Goal: Information Seeking & Learning: Learn about a topic

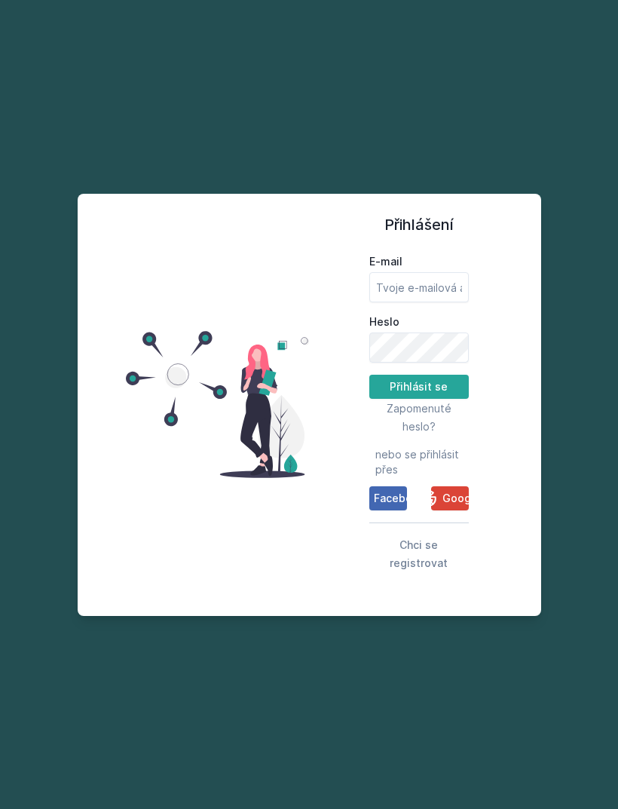
click at [237, 57] on div "Přihlášení E-mail Heslo Přihlásit se Zapomenuté heslo? nebo se přihlásit přes F…" at bounding box center [309, 404] width 618 height 809
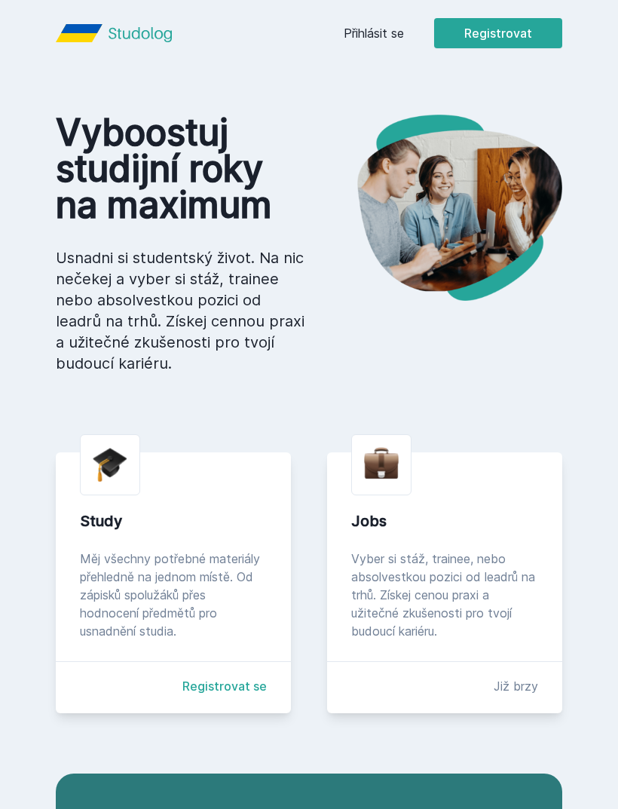
click at [383, 35] on link "Přihlásit se" at bounding box center [374, 33] width 60 height 18
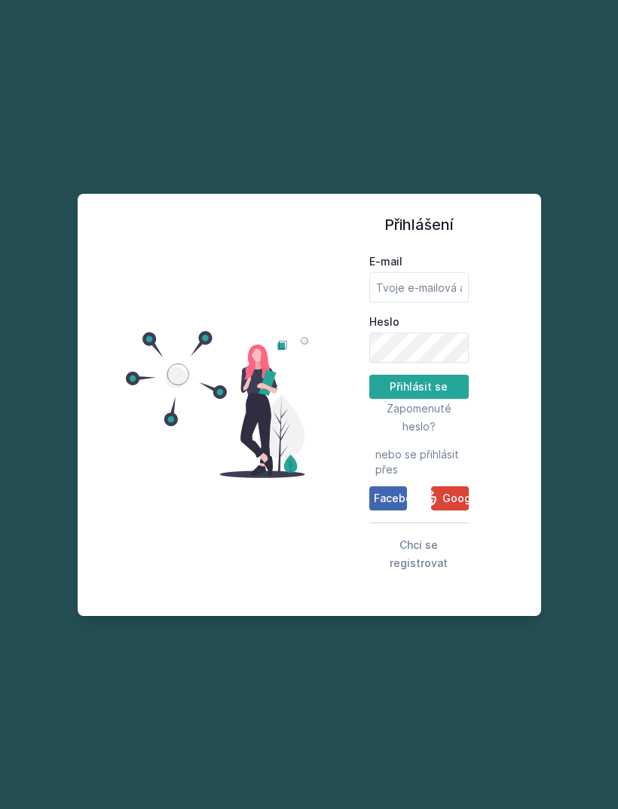
click at [449, 506] on span "Google" at bounding box center [461, 498] width 38 height 15
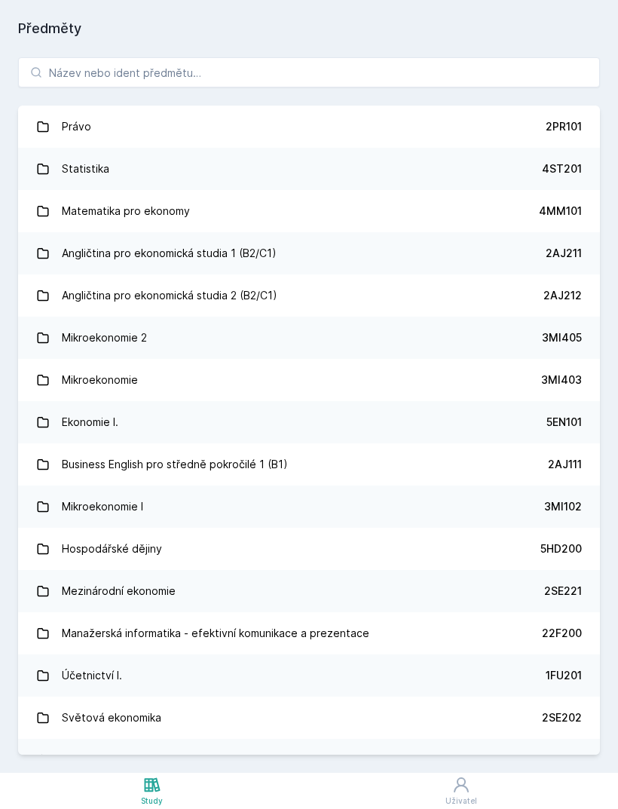
click at [477, 45] on div "Právo 2PR101 Statistika 4ST201 Matematika pro ekonomy 4MM101 Angličtina pro eko…" at bounding box center [309, 405] width 618 height 733
click at [479, 67] on input "search" at bounding box center [309, 72] width 582 height 30
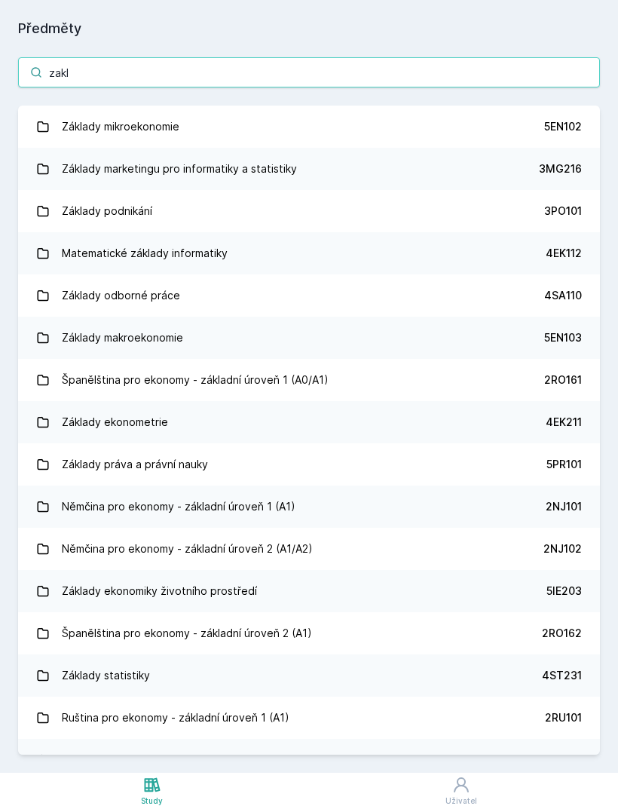
type input "zakl"
click at [534, 119] on link "Základy mikroekonomie 5EN102" at bounding box center [309, 127] width 582 height 42
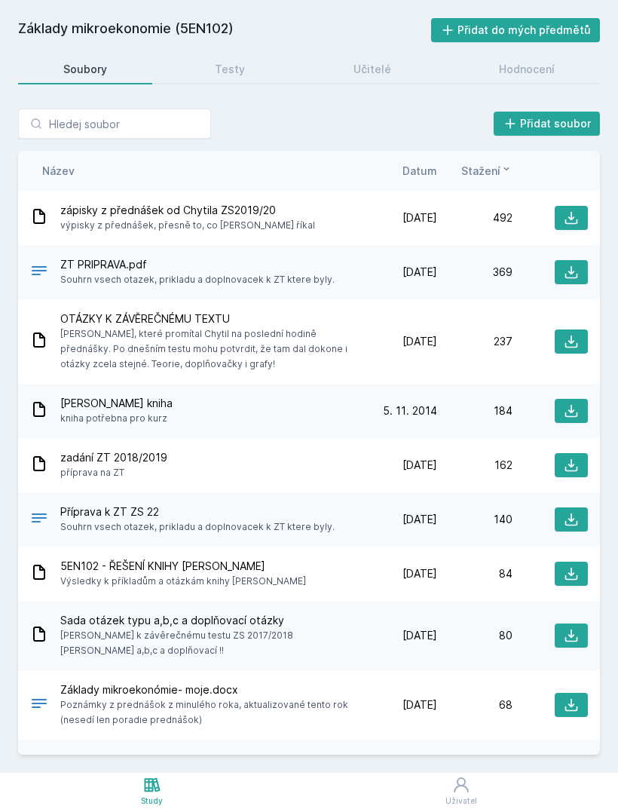
click at [426, 167] on span "Datum" at bounding box center [420, 171] width 35 height 16
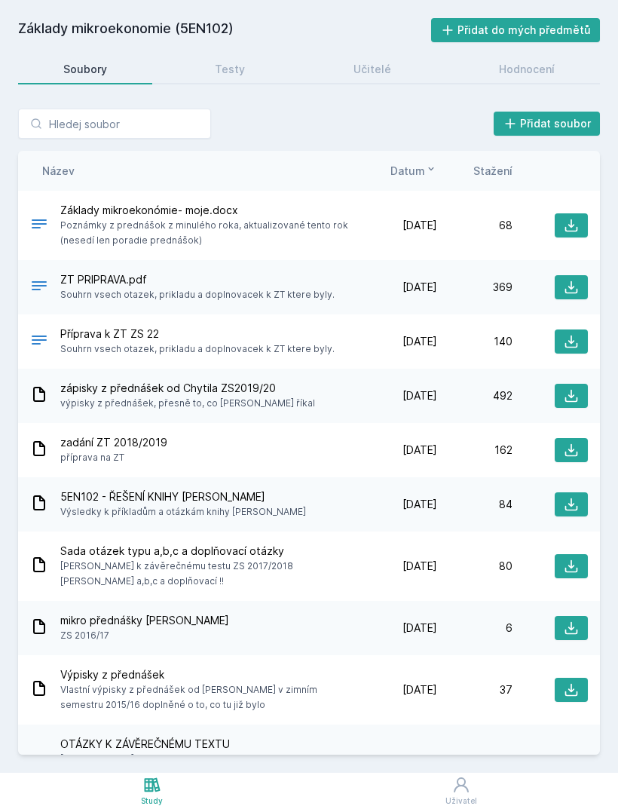
click at [231, 75] on div "Testy" at bounding box center [230, 69] width 30 height 15
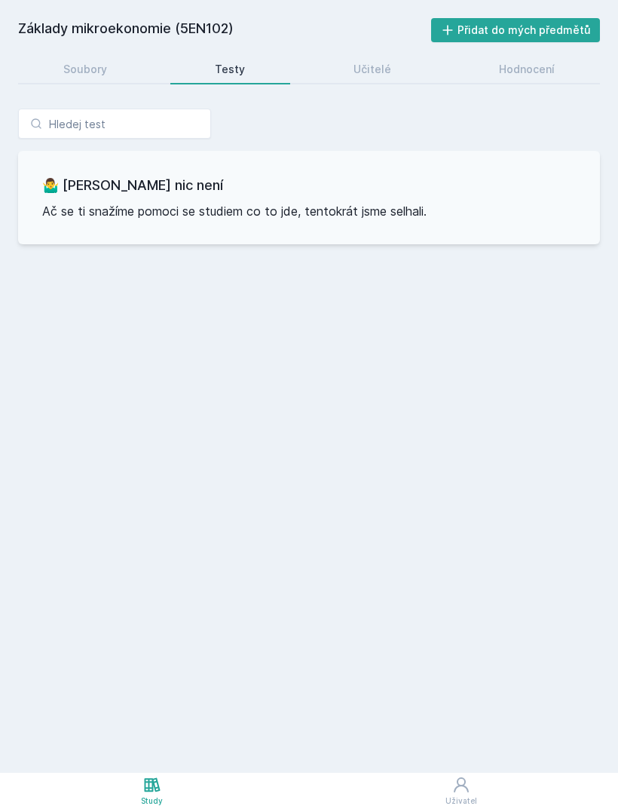
click at [384, 66] on div "Učitelé" at bounding box center [373, 69] width 38 height 15
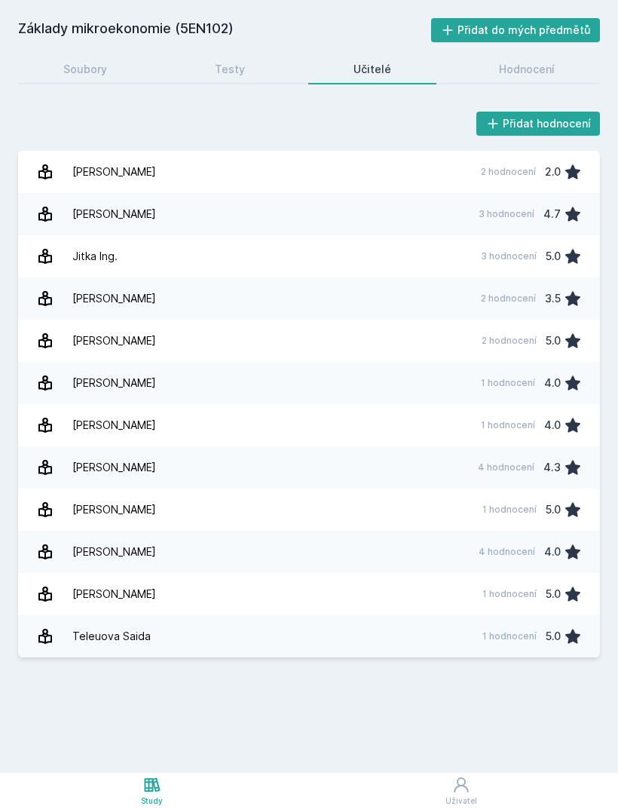
click at [504, 63] on div "Hodnocení" at bounding box center [527, 69] width 56 height 15
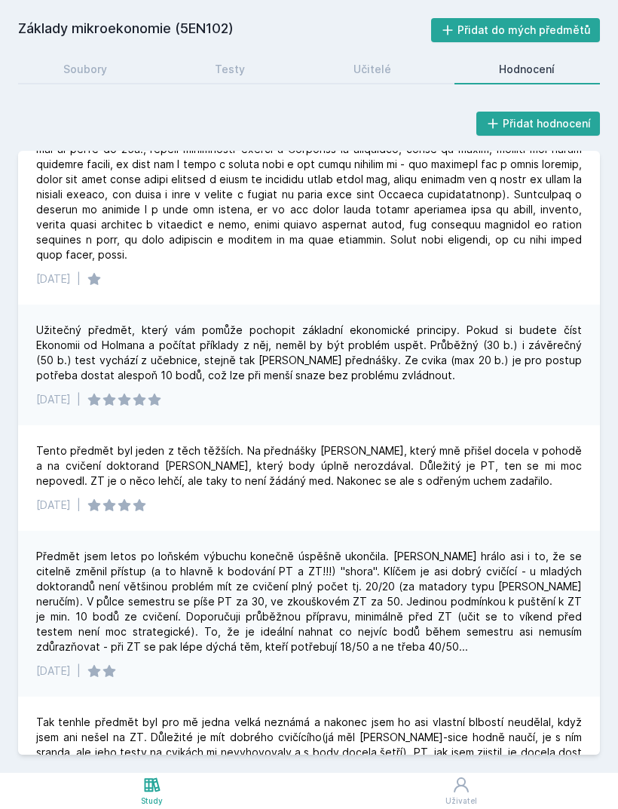
scroll to position [1474, 0]
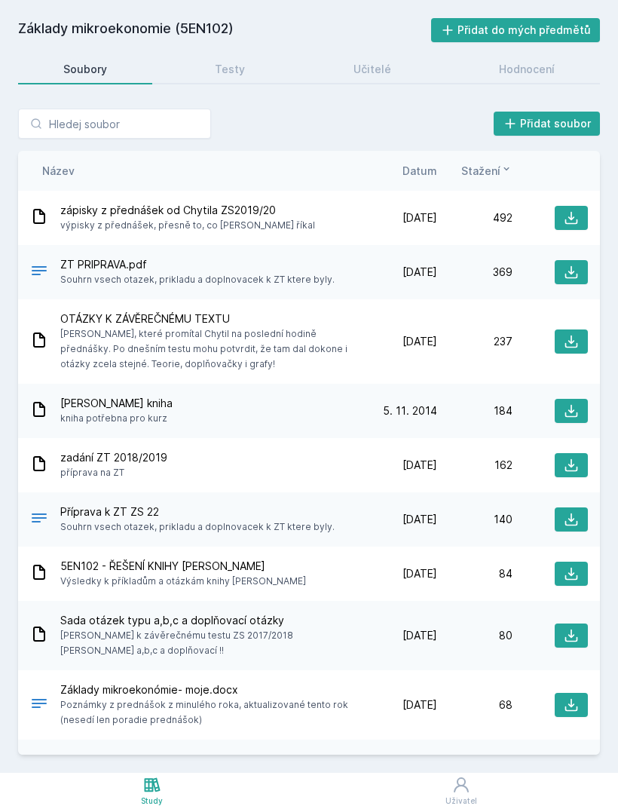
click at [567, 274] on icon at bounding box center [571, 272] width 15 height 15
